Goal: Transaction & Acquisition: Download file/media

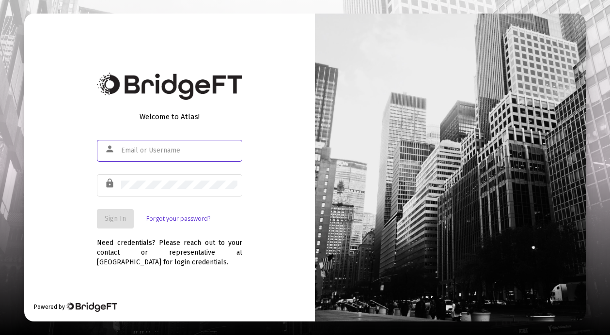
type input "[EMAIL_ADDRESS][DOMAIN_NAME]"
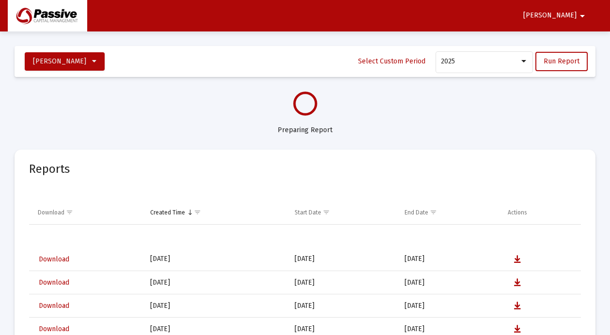
select select "View all"
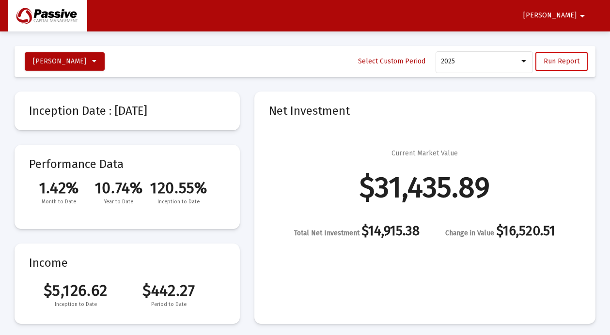
click at [562, 59] on span "Run Report" at bounding box center [561, 61] width 36 height 8
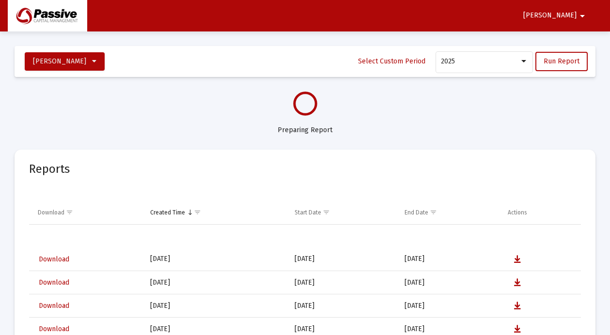
select select "View all"
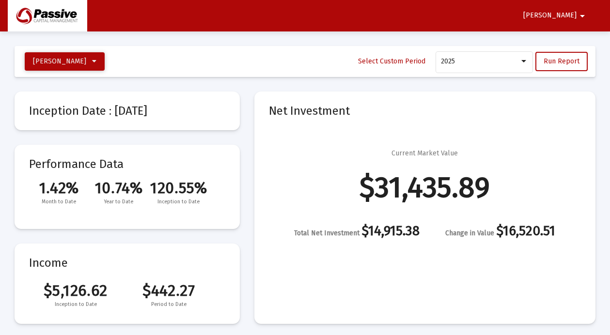
click at [86, 61] on span "[PERSON_NAME]" at bounding box center [59, 61] width 53 height 8
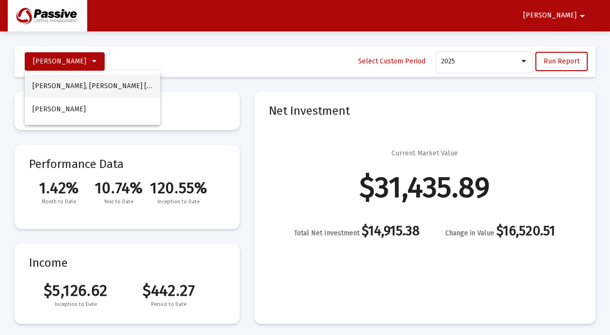
click at [75, 84] on button "[PERSON_NAME], [PERSON_NAME] [PERSON_NAME]" at bounding box center [93, 86] width 136 height 23
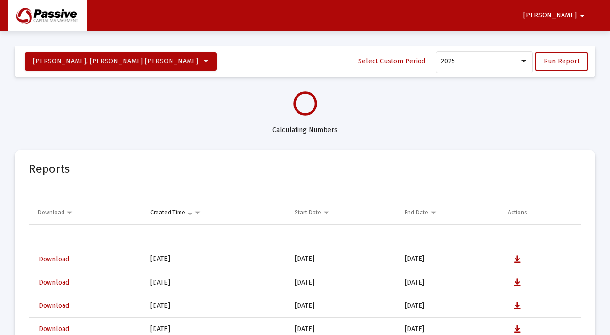
click at [59, 258] on span "Download" at bounding box center [54, 259] width 31 height 8
select select "View all"
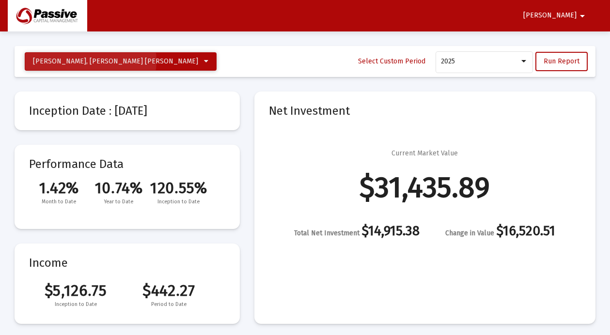
click at [91, 61] on span "[PERSON_NAME], [PERSON_NAME] [PERSON_NAME]" at bounding box center [115, 61] width 165 height 8
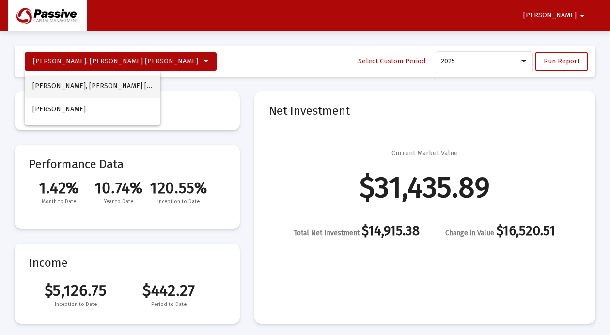
click at [78, 87] on button "[PERSON_NAME], [PERSON_NAME] [PERSON_NAME]" at bounding box center [93, 86] width 136 height 23
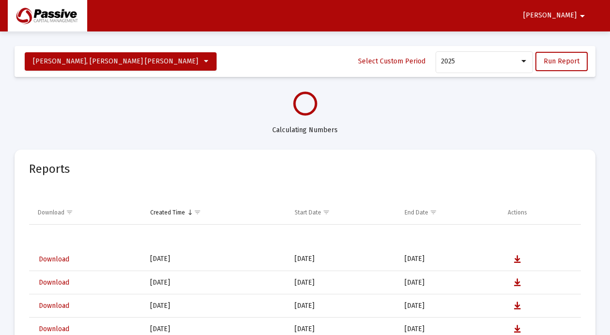
click at [568, 15] on span "[PERSON_NAME]" at bounding box center [549, 16] width 53 height 8
click at [509, 20] on div at bounding box center [305, 167] width 610 height 335
select select "View all"
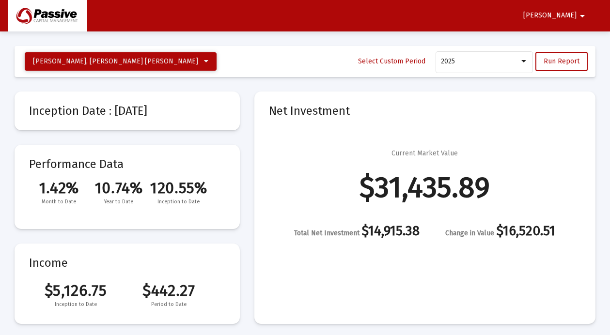
click at [90, 59] on span "[PERSON_NAME], [PERSON_NAME] [PERSON_NAME]" at bounding box center [115, 61] width 165 height 8
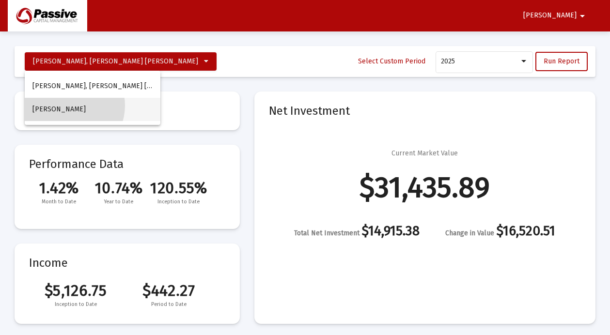
click at [68, 106] on span "[PERSON_NAME]" at bounding box center [58, 109] width 53 height 8
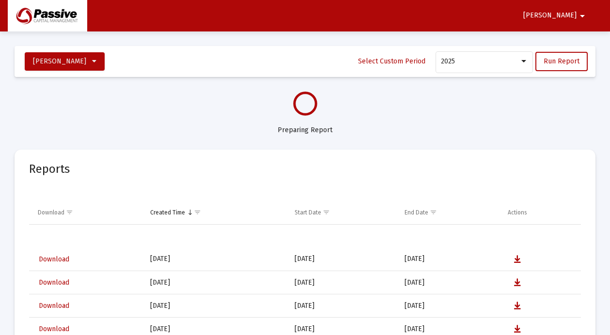
select select "View all"
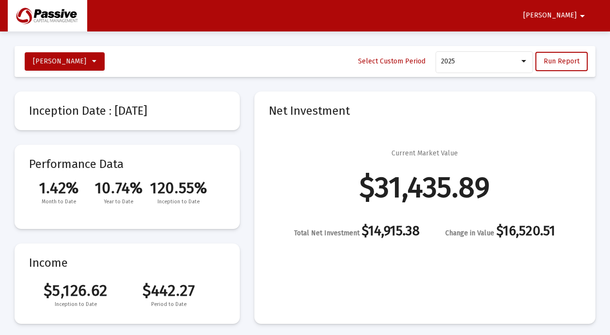
click at [570, 14] on span "[PERSON_NAME]" at bounding box center [549, 16] width 53 height 8
click at [572, 41] on button "Logout" at bounding box center [575, 41] width 54 height 23
